Goal: Use online tool/utility: Use online tool/utility

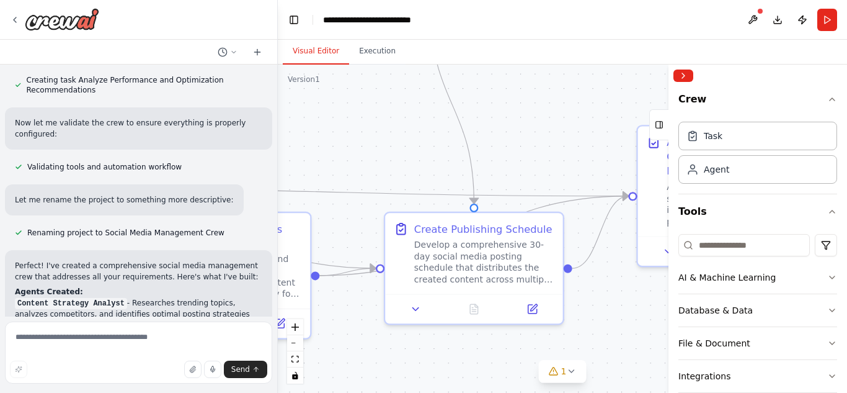
drag, startPoint x: 0, startPoint y: 0, endPoint x: 420, endPoint y: 97, distance: 431.1
click at [420, 97] on div ".deletable-edge-delete-btn { width: 20px; height: 20px; border: 0px solid #ffff…" at bounding box center [562, 229] width 569 height 328
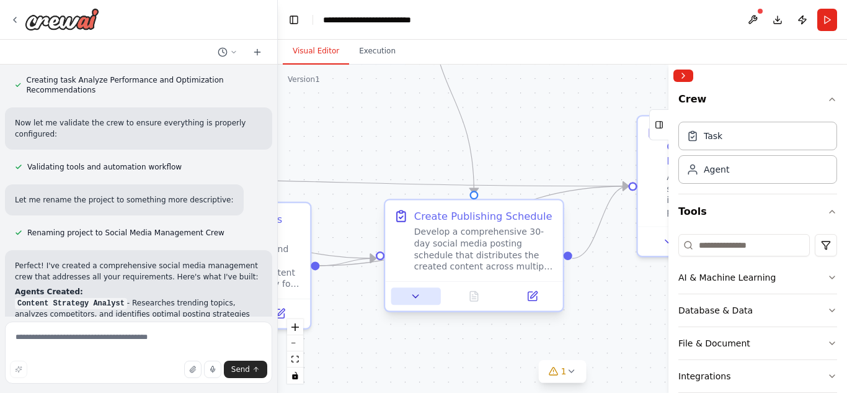
click at [418, 300] on icon at bounding box center [416, 296] width 12 height 12
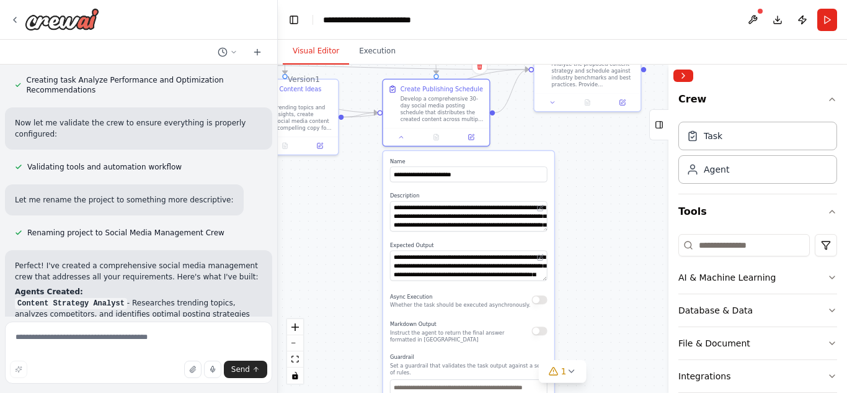
drag, startPoint x: 348, startPoint y: 353, endPoint x: 340, endPoint y: 212, distance: 141.7
click at [340, 212] on div ".deletable-edge-delete-btn { width: 20px; height: 20px; border: 0px solid #ffff…" at bounding box center [562, 229] width 569 height 328
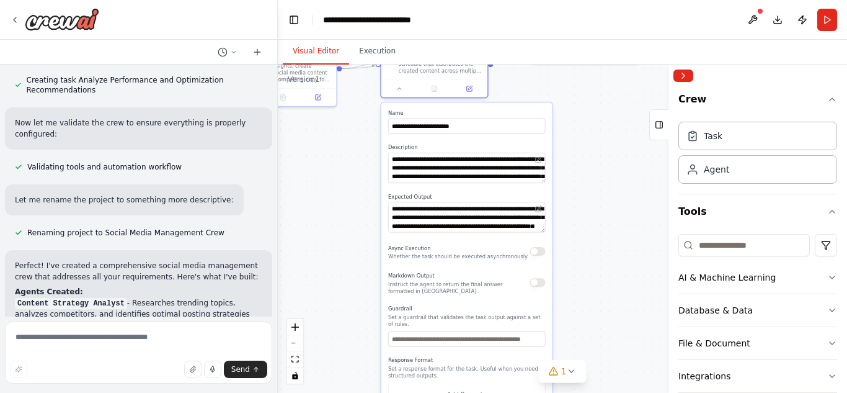
drag, startPoint x: 340, startPoint y: 212, endPoint x: 338, endPoint y: 163, distance: 49.0
click at [338, 163] on div ".deletable-edge-delete-btn { width: 20px; height: 20px; border: 0px solid #ffff…" at bounding box center [562, 229] width 569 height 328
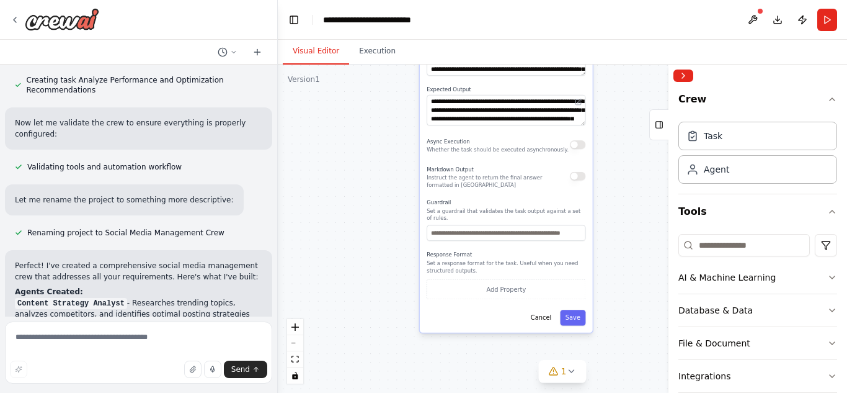
drag, startPoint x: 348, startPoint y: 241, endPoint x: 359, endPoint y: 122, distance: 119.6
click at [359, 122] on div ".deletable-edge-delete-btn { width: 20px; height: 20px; border: 0px solid #ffff…" at bounding box center [562, 229] width 569 height 328
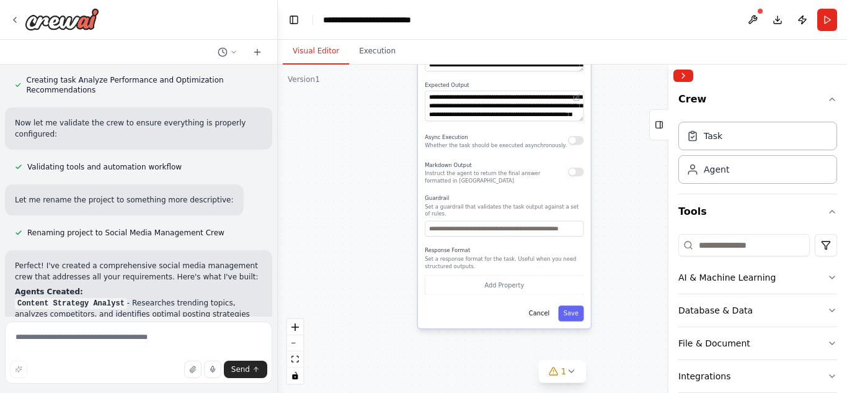
drag, startPoint x: 417, startPoint y: 191, endPoint x: 421, endPoint y: 337, distance: 145.8
click at [421, 329] on div "**********" at bounding box center [504, 158] width 174 height 339
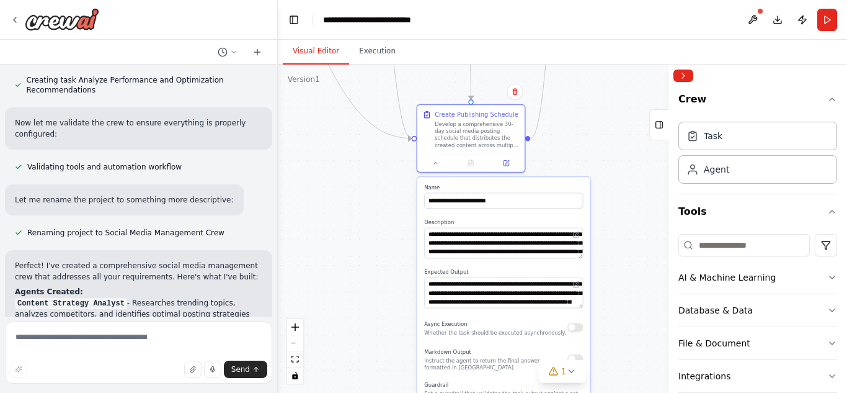
drag, startPoint x: 396, startPoint y: 183, endPoint x: 400, endPoint y: 319, distance: 135.9
click at [400, 319] on div ".deletable-edge-delete-btn { width: 20px; height: 20px; border: 0px solid #ffff…" at bounding box center [562, 229] width 569 height 328
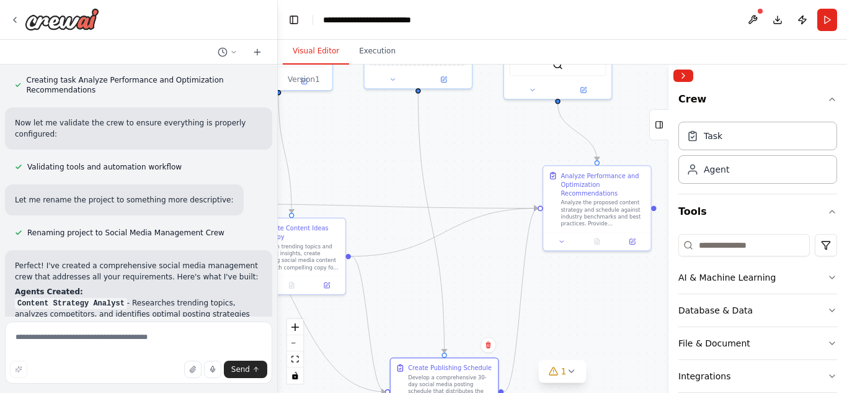
drag, startPoint x: 457, startPoint y: 138, endPoint x: 416, endPoint y: 385, distance: 250.2
click at [416, 385] on div ".deletable-edge-delete-btn { width: 20px; height: 20px; border: 0px solid #ffff…" at bounding box center [562, 229] width 569 height 328
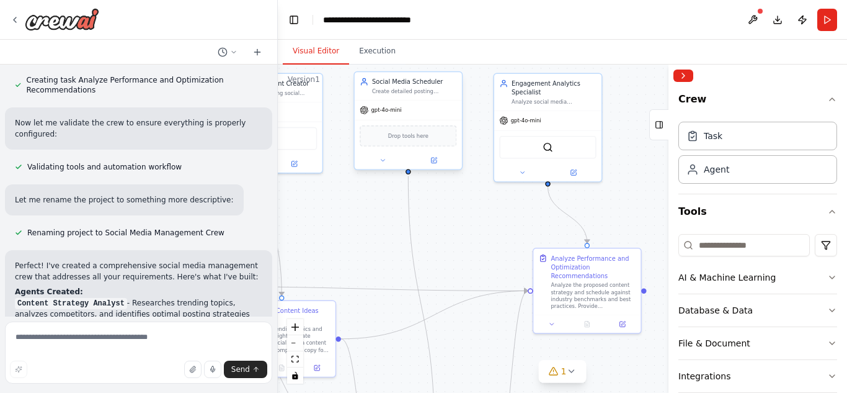
click at [432, 99] on div "Social Media Scheduler Create detailed posting schedules across multiple social…" at bounding box center [408, 86] width 107 height 28
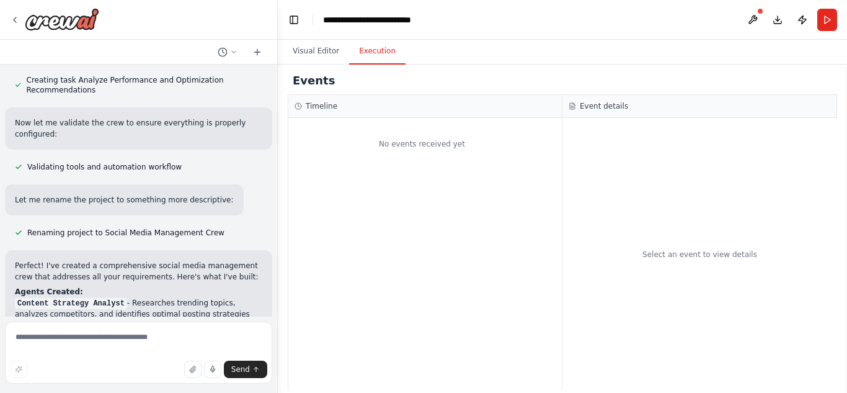
click at [373, 51] on button "Execution" at bounding box center [377, 51] width 56 height 26
click at [409, 176] on div "No events received yet" at bounding box center [425, 254] width 274 height 272
click at [831, 15] on button "Run" at bounding box center [828, 20] width 20 height 22
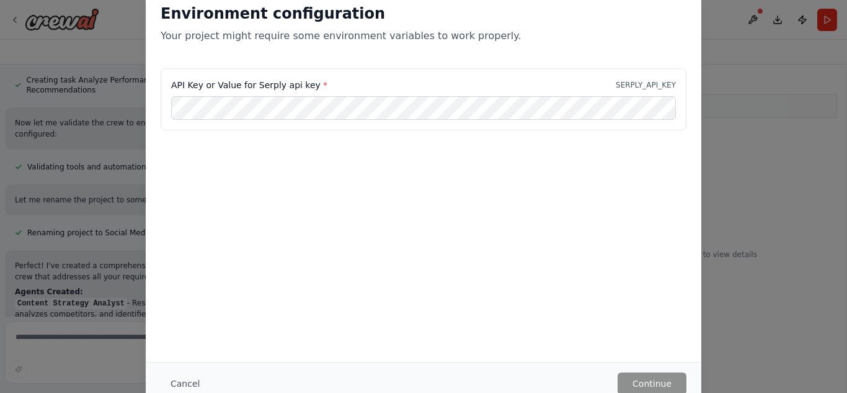
click at [736, 118] on div "Environment configuration Your project might require some environment variables…" at bounding box center [423, 196] width 847 height 393
